Goal: Information Seeking & Learning: Learn about a topic

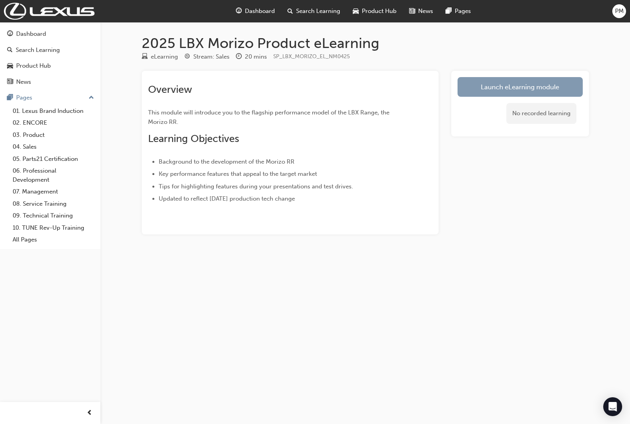
click at [506, 91] on link "Launch eLearning module" at bounding box center [520, 87] width 125 height 20
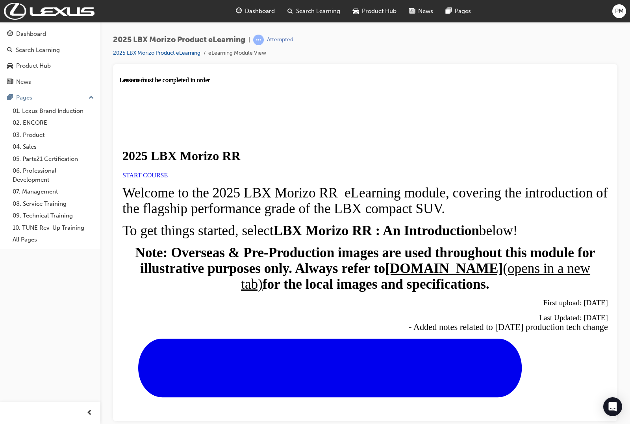
scroll to position [214, 0]
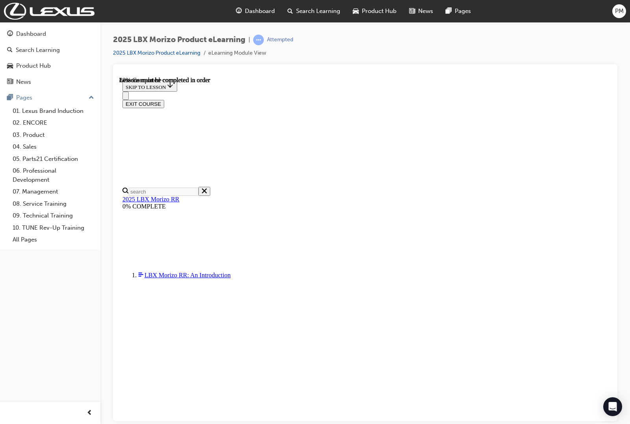
scroll to position [631, 0]
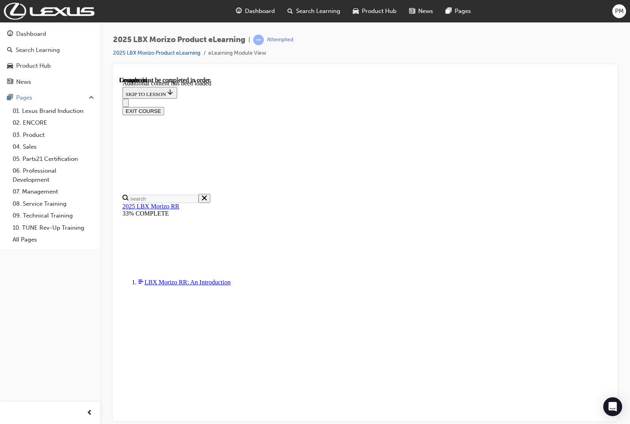
scroll to position [1117, 0]
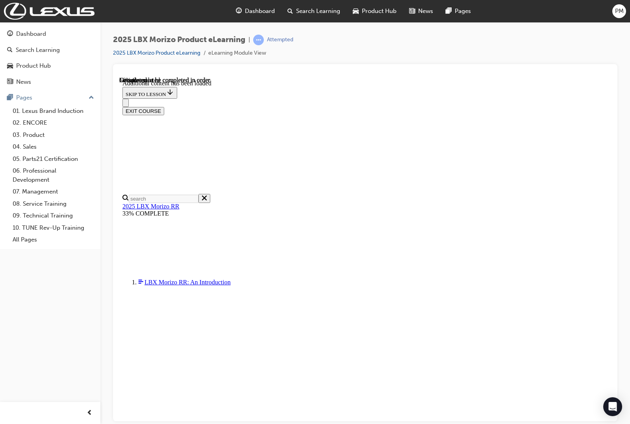
scroll to position [274, 20]
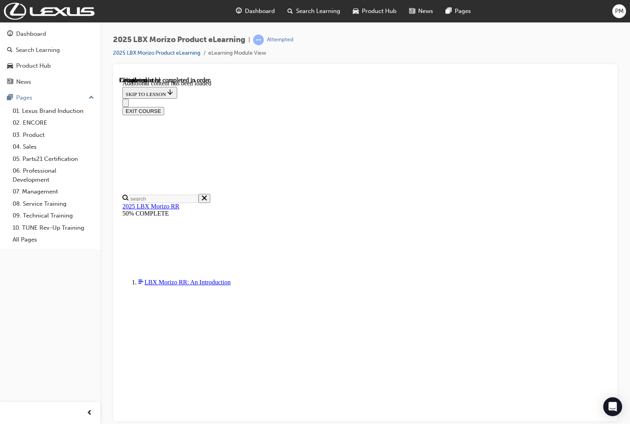
scroll to position [224, 32]
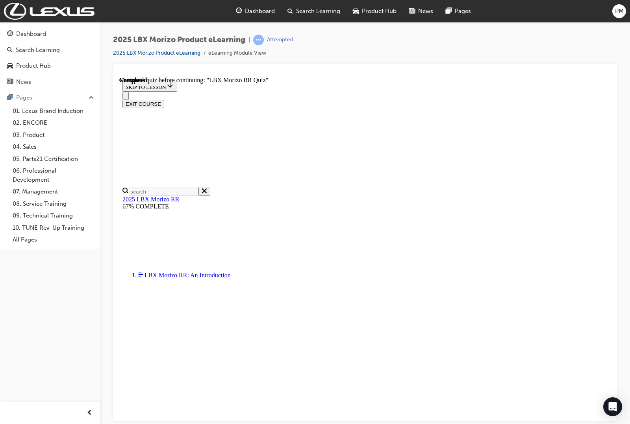
scroll to position [28, 0]
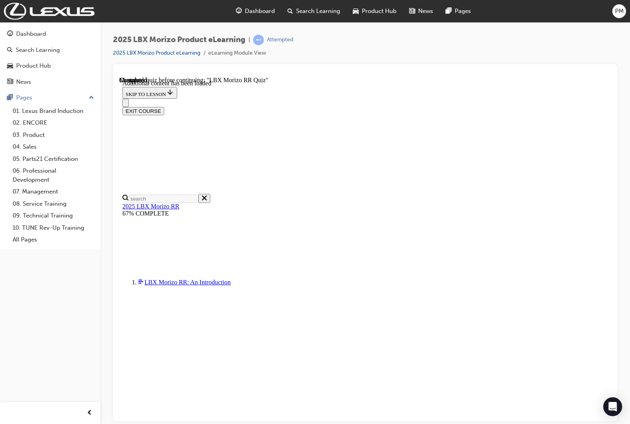
scroll to position [864, 0]
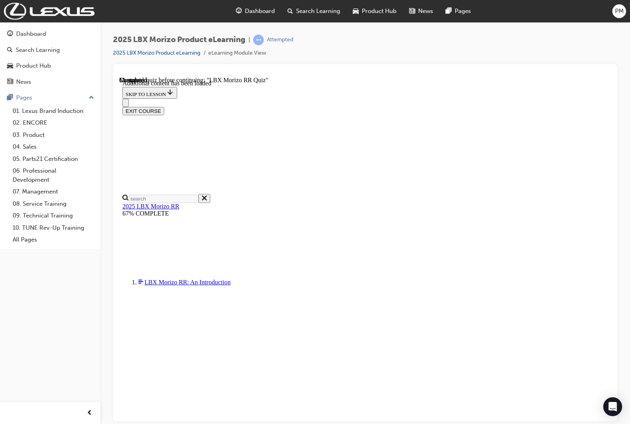
radio input "true"
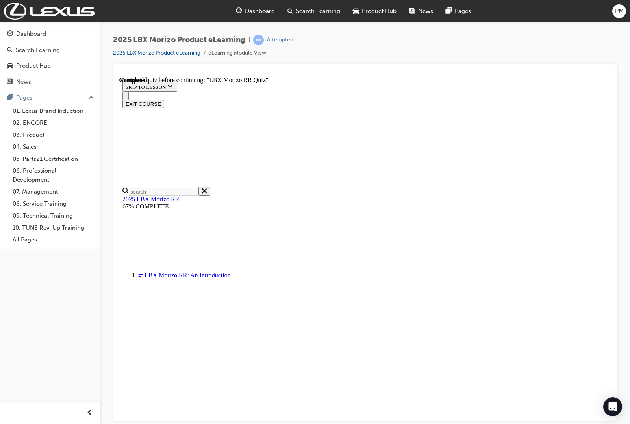
scroll to position [274, 0]
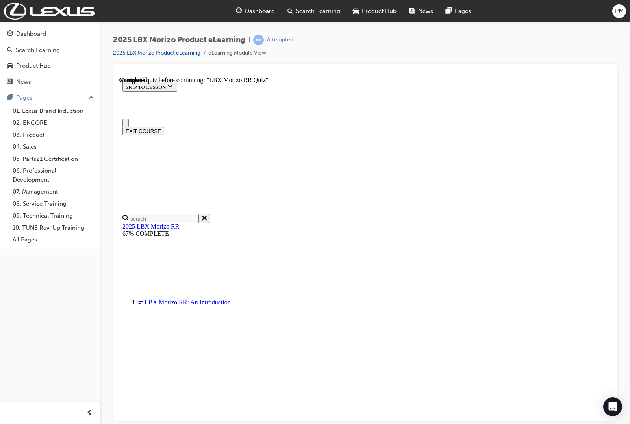
click at [129, 119] on button "Close navigation menu" at bounding box center [125, 123] width 6 height 8
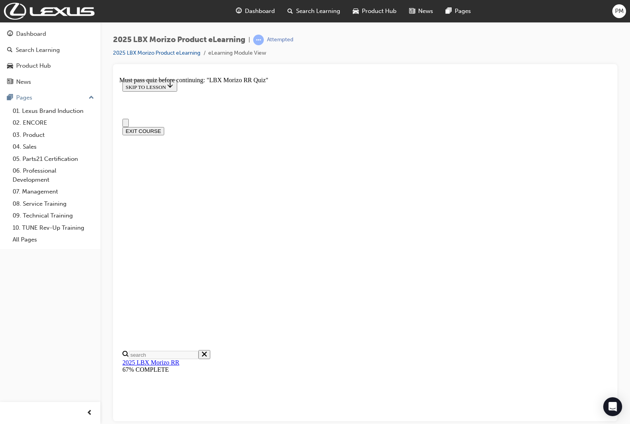
drag, startPoint x: 205, startPoint y: 130, endPoint x: 217, endPoint y: 201, distance: 72.2
drag, startPoint x: 188, startPoint y: 184, endPoint x: 176, endPoint y: 228, distance: 45.7
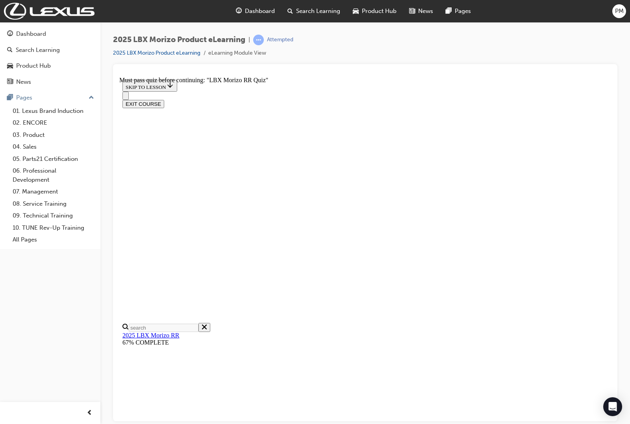
scroll to position [145, 0]
radio input "true"
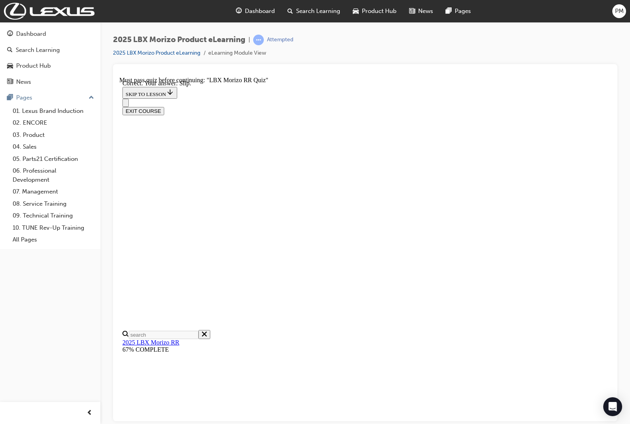
scroll to position [193, 0]
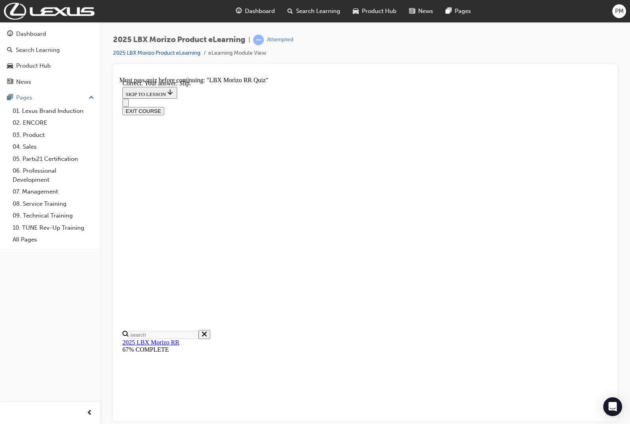
radio input "true"
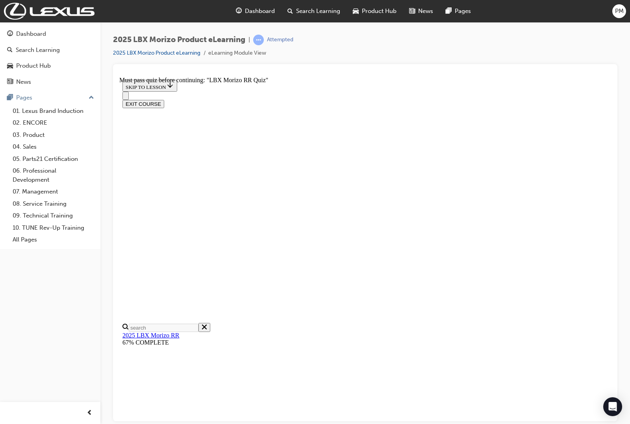
radio input "true"
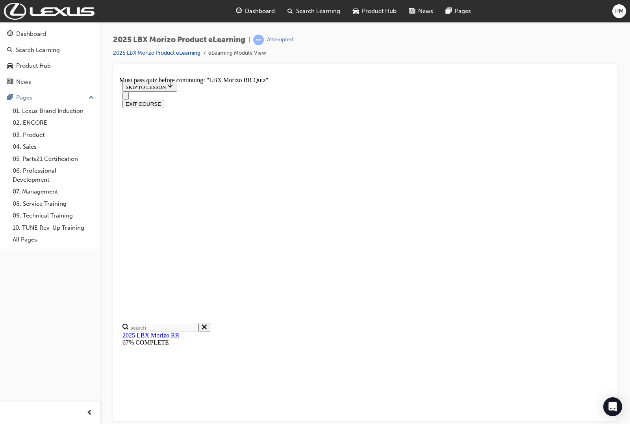
radio input "true"
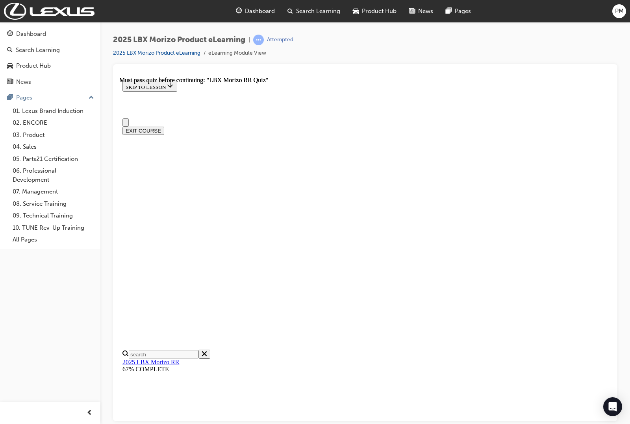
scroll to position [88, 0]
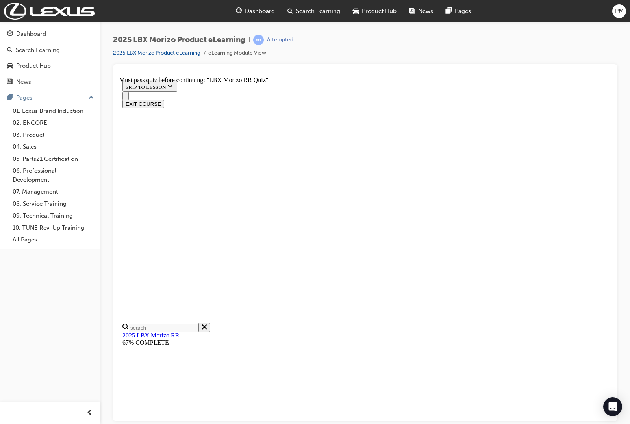
scroll to position [76, 0]
radio input "true"
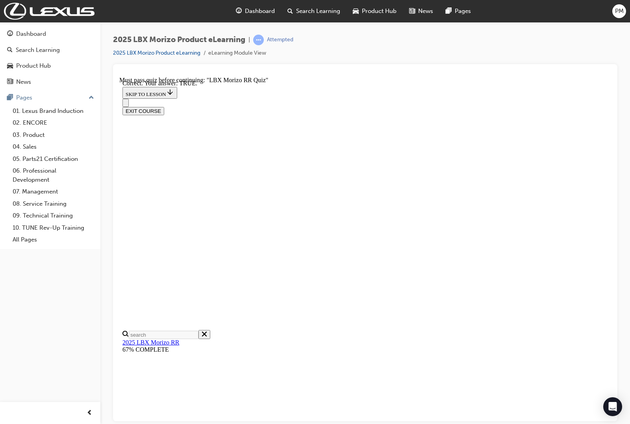
scroll to position [164, 0]
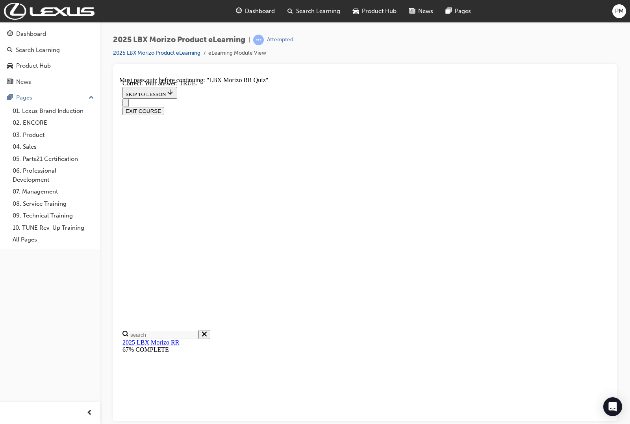
radio input "true"
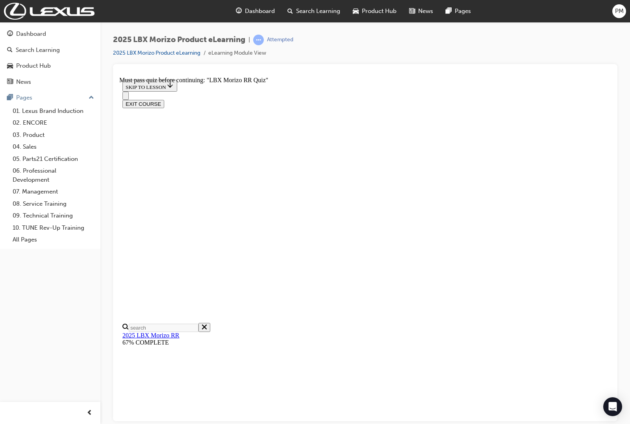
radio input "true"
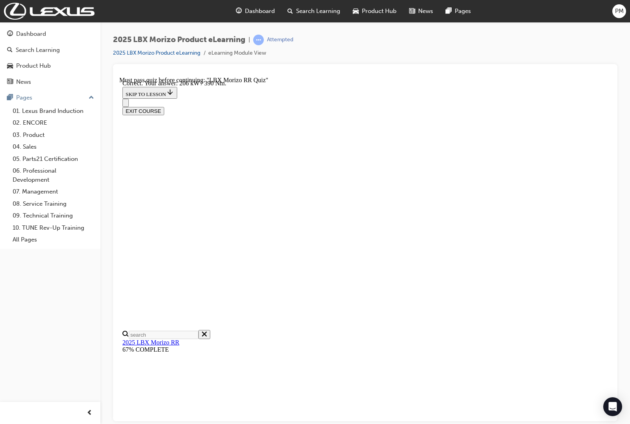
scroll to position [212, 0]
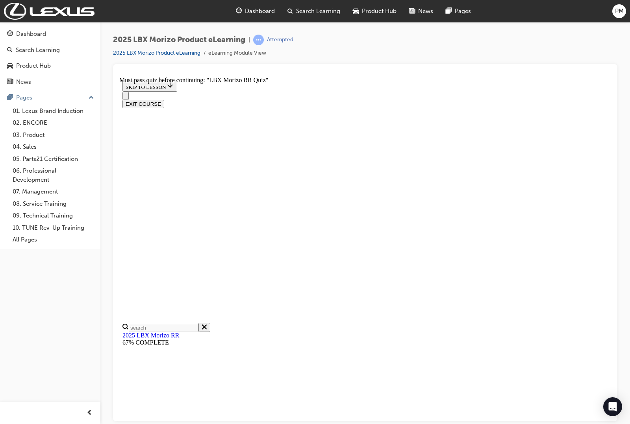
radio input "true"
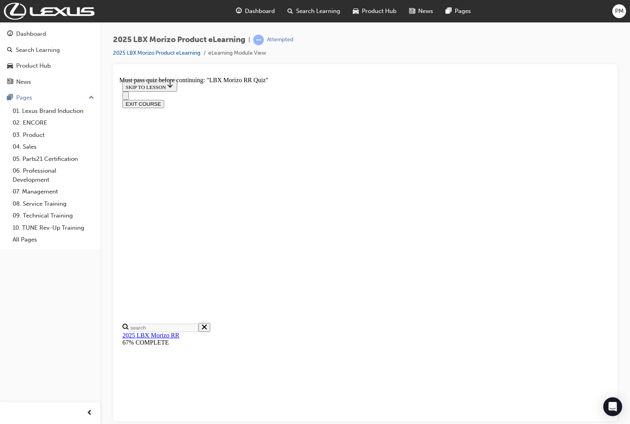
radio input "true"
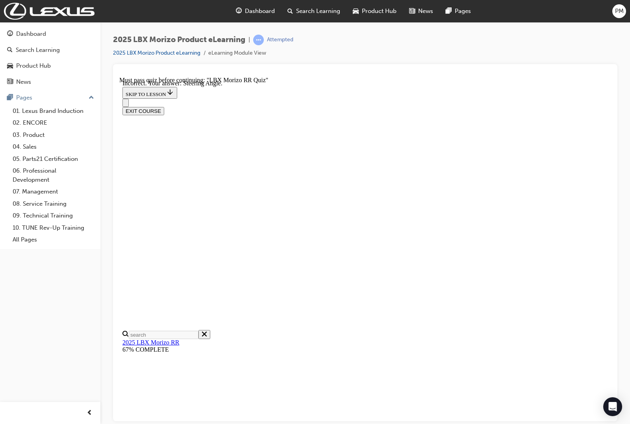
drag, startPoint x: 368, startPoint y: 313, endPoint x: 367, endPoint y: 317, distance: 4.5
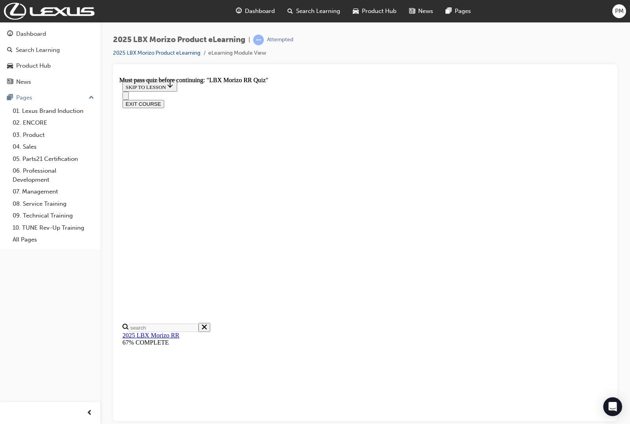
scroll to position [27, 0]
radio input "true"
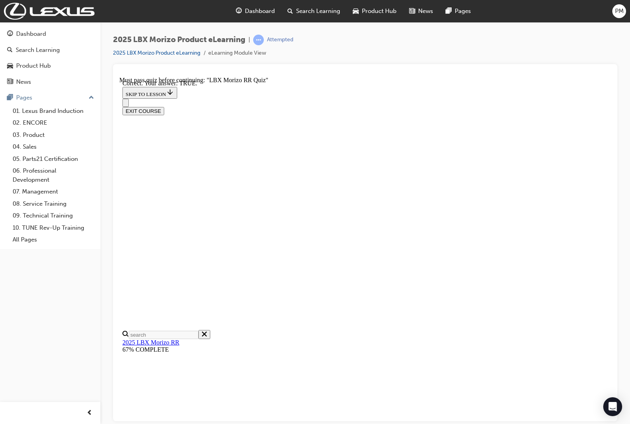
radio input "true"
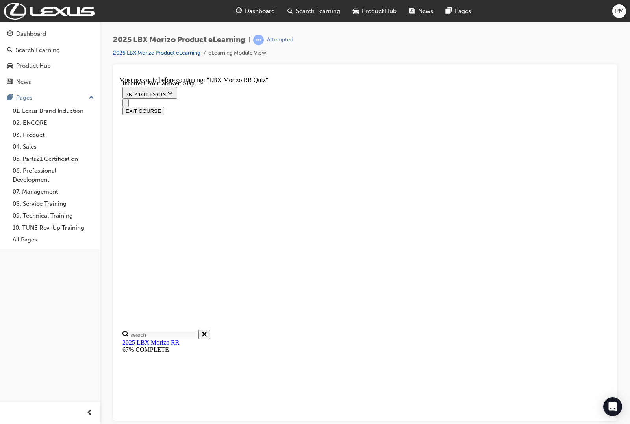
radio input "true"
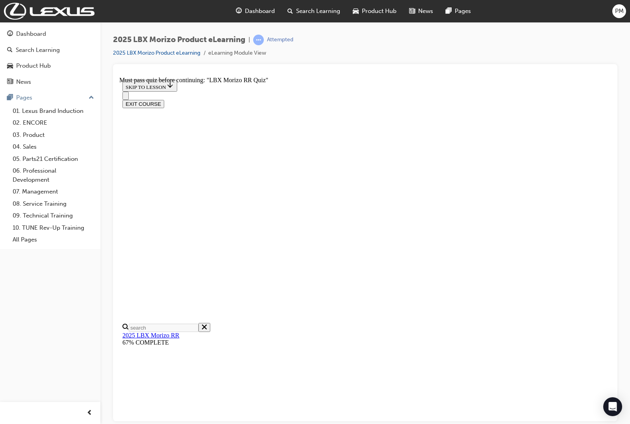
radio input "true"
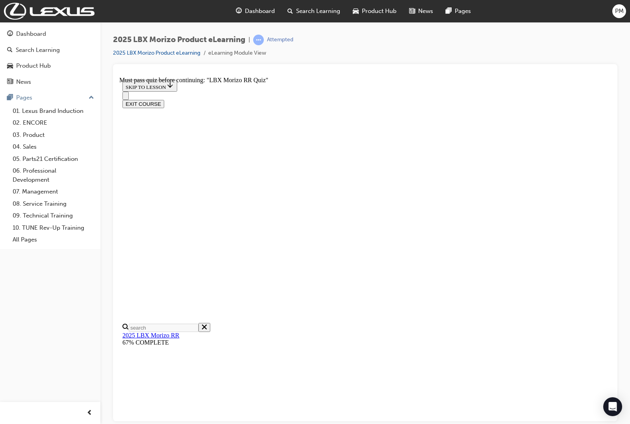
scroll to position [27, 0]
radio input "true"
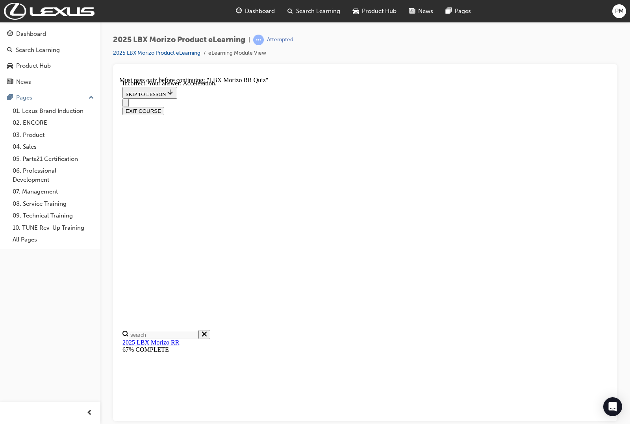
scroll to position [62, 0]
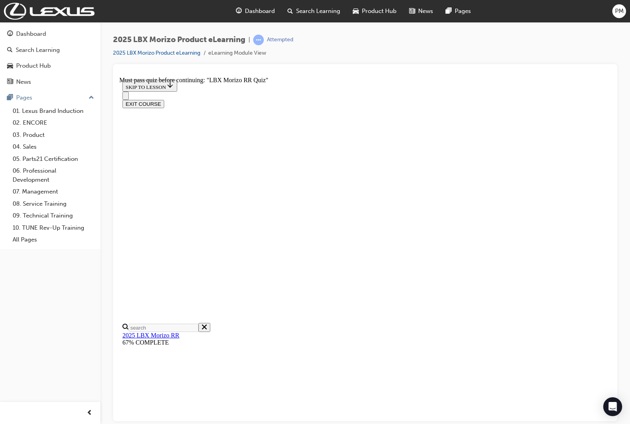
radio input "true"
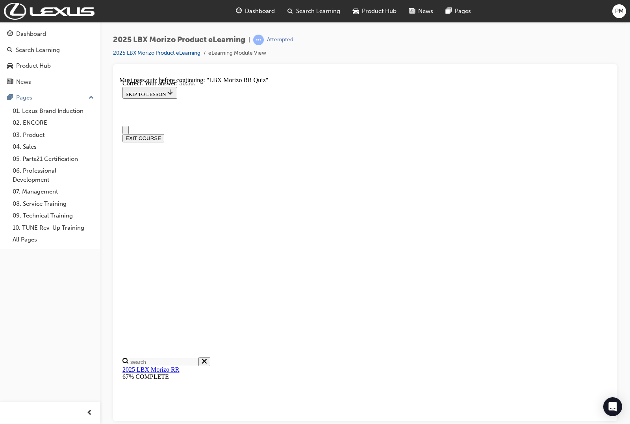
scroll to position [98, 0]
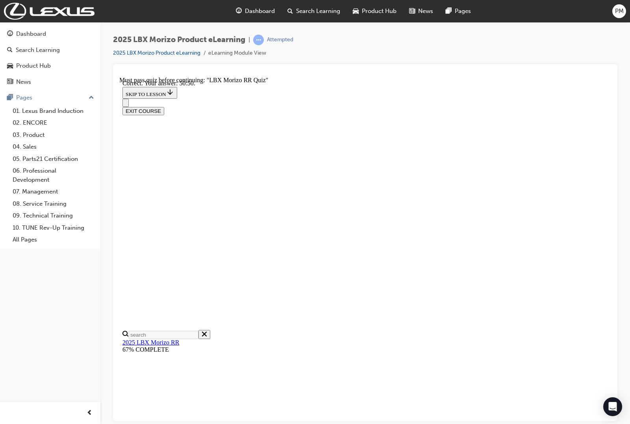
radio input "true"
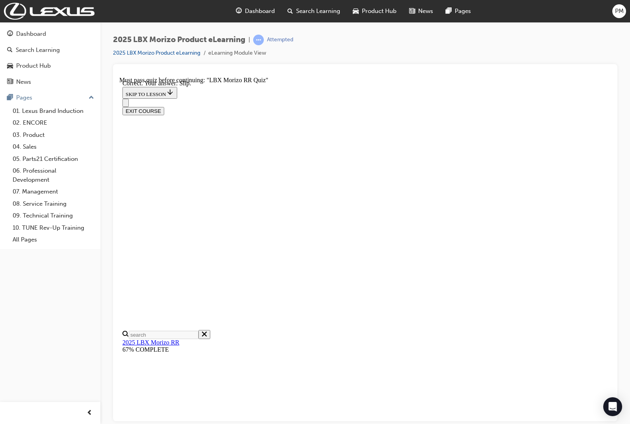
radio input "true"
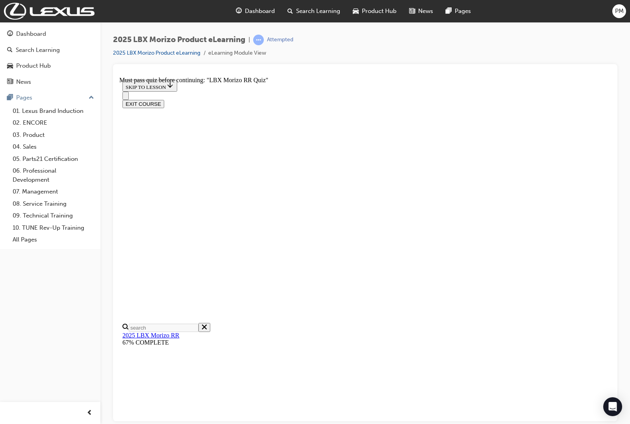
radio input "true"
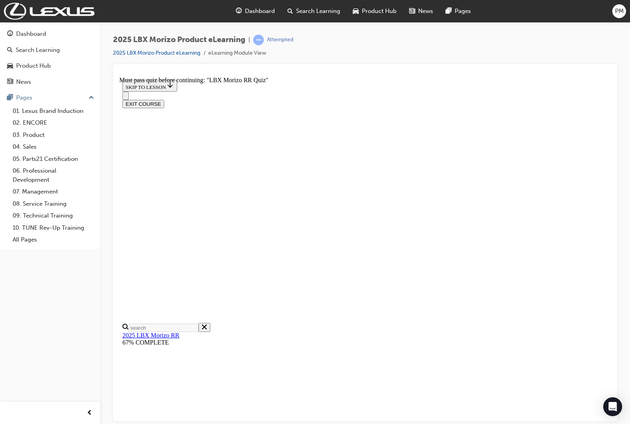
scroll to position [164, 0]
radio input "true"
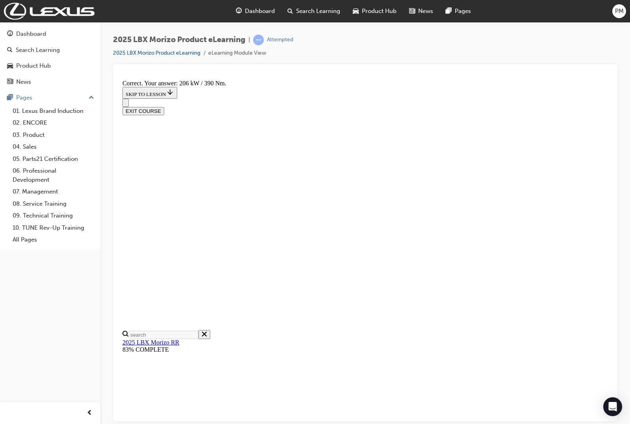
scroll to position [212, 0]
